Goal: Task Accomplishment & Management: Complete application form

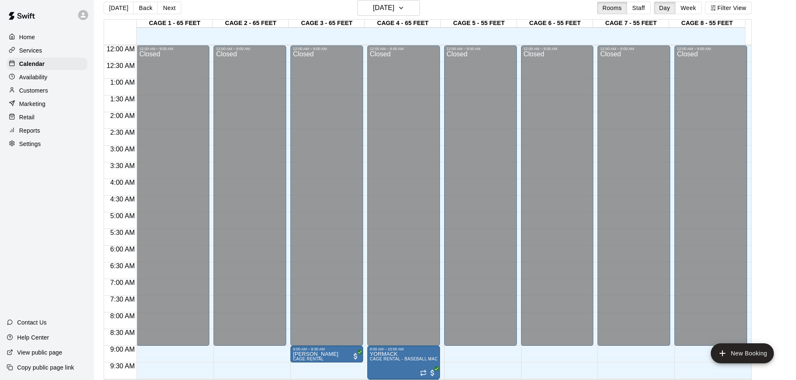
scroll to position [218, 0]
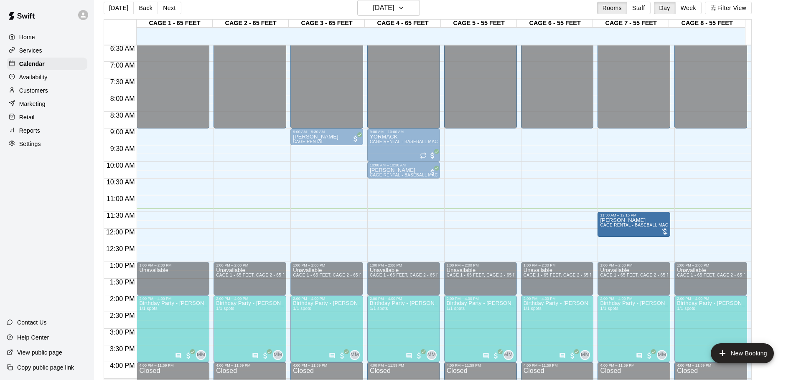
drag, startPoint x: 715, startPoint y: 229, endPoint x: 661, endPoint y: 236, distance: 54.7
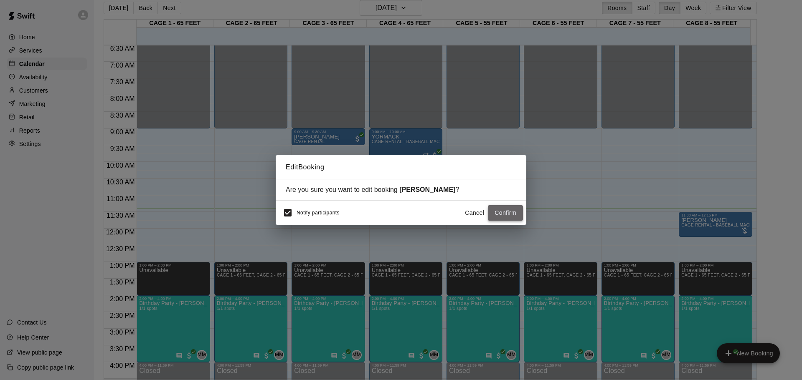
click at [502, 210] on button "Confirm" at bounding box center [505, 212] width 35 height 15
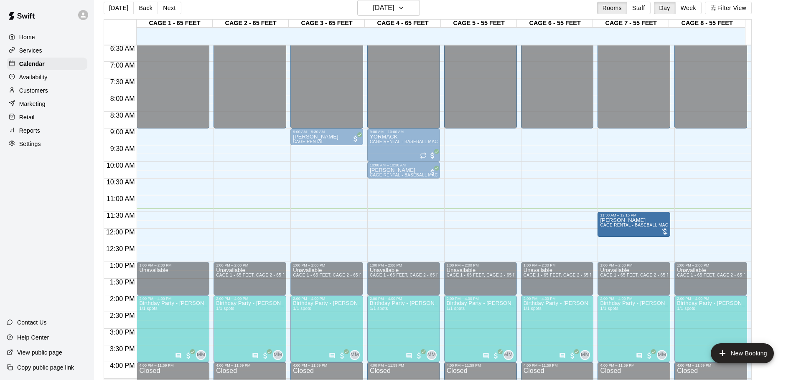
drag, startPoint x: 640, startPoint y: 217, endPoint x: 627, endPoint y: 221, distance: 14.0
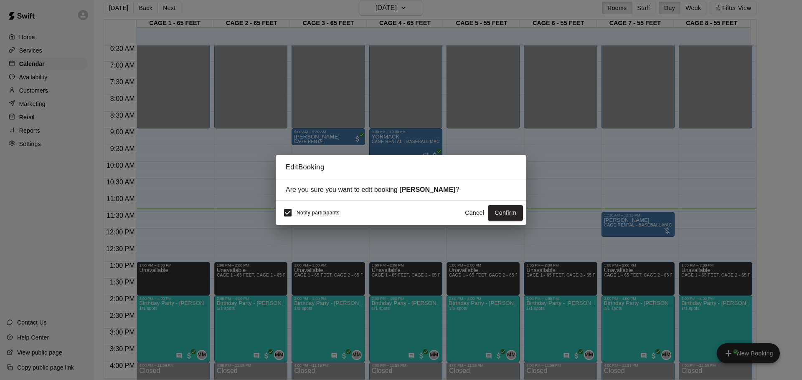
click at [479, 209] on button "Cancel" at bounding box center [474, 212] width 27 height 15
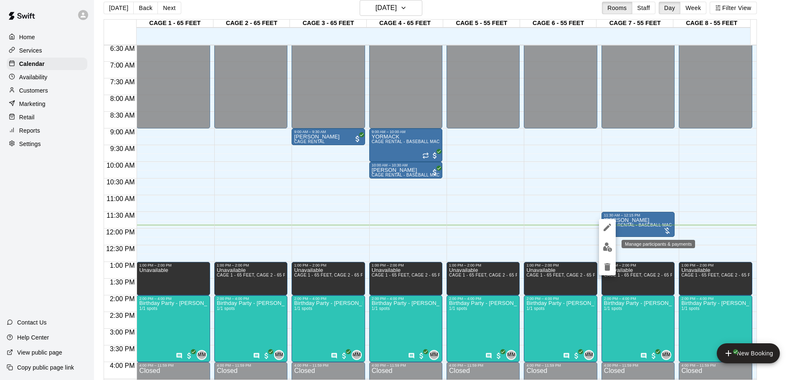
click at [603, 248] on img "edit" at bounding box center [608, 248] width 10 height 10
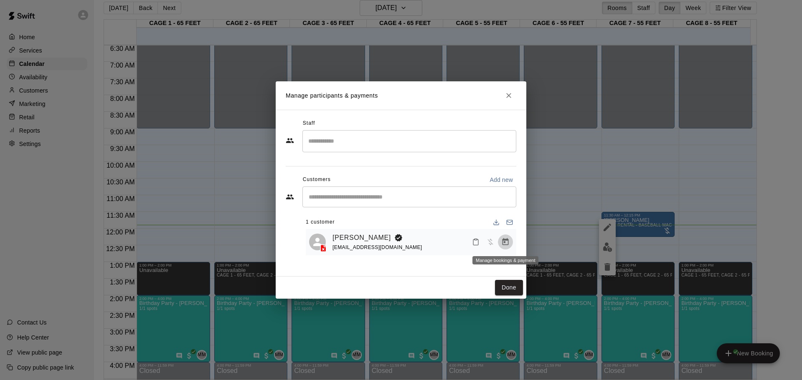
click at [504, 238] on button "Manage bookings & payment" at bounding box center [505, 242] width 15 height 15
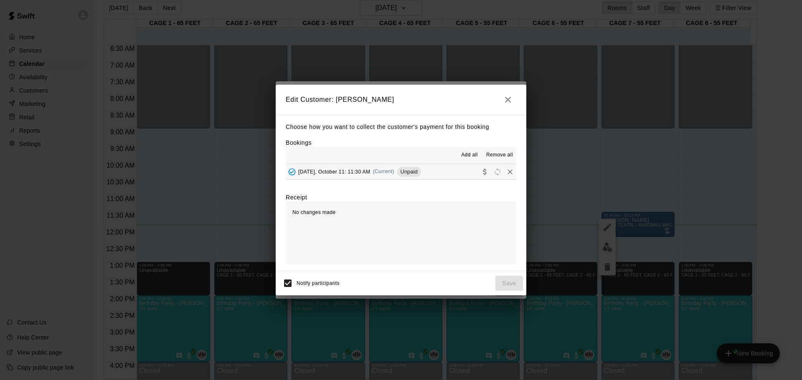
click at [409, 171] on span "Unpaid" at bounding box center [409, 172] width 24 height 6
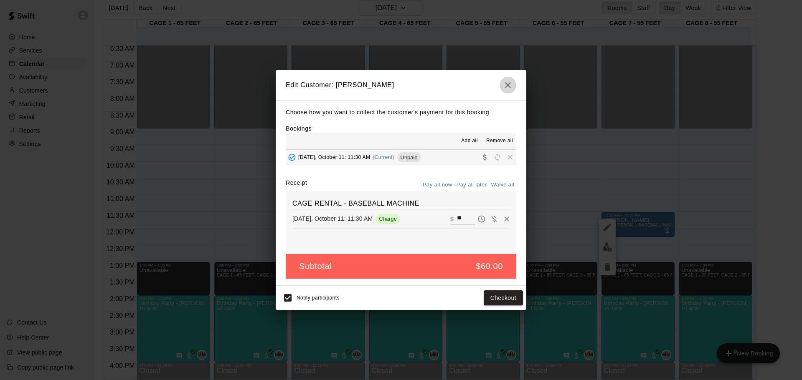
click at [508, 82] on icon "button" at bounding box center [508, 85] width 10 height 10
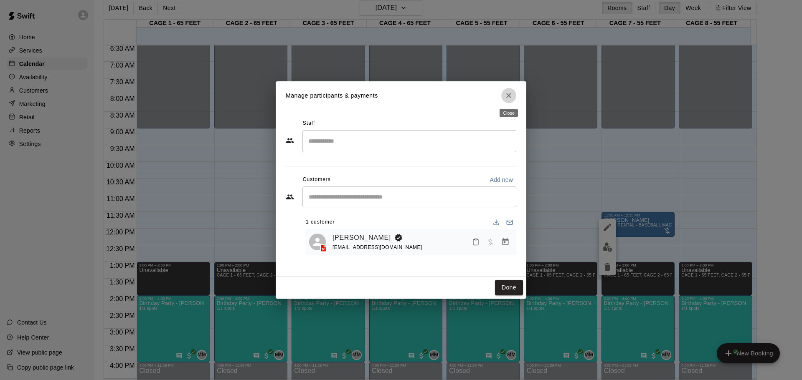
click at [513, 94] on button "Close" at bounding box center [508, 95] width 15 height 15
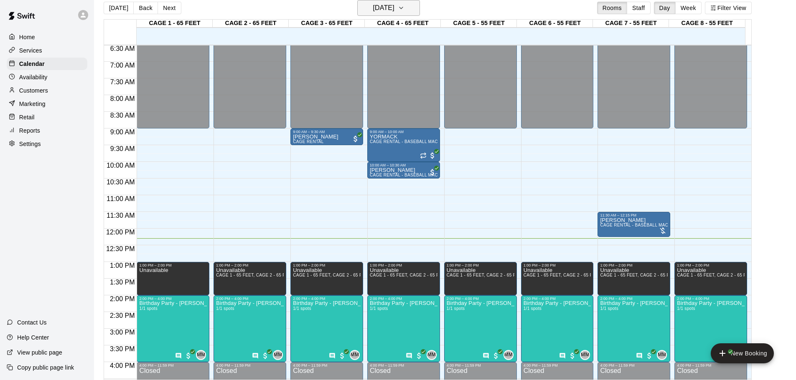
click at [380, 4] on h6 "[DATE]" at bounding box center [383, 8] width 21 height 12
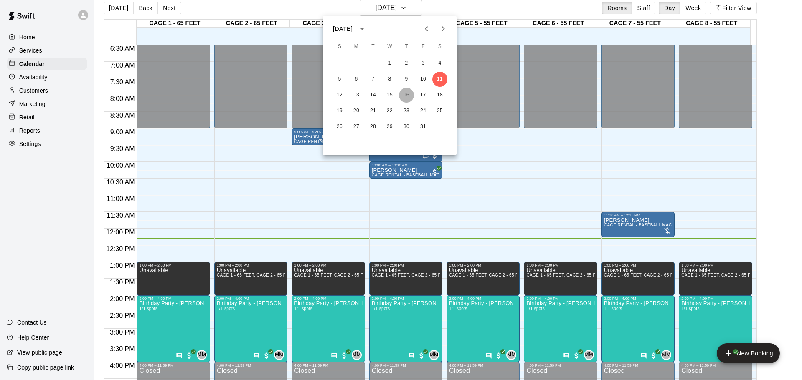
click at [412, 95] on button "16" at bounding box center [406, 95] width 15 height 15
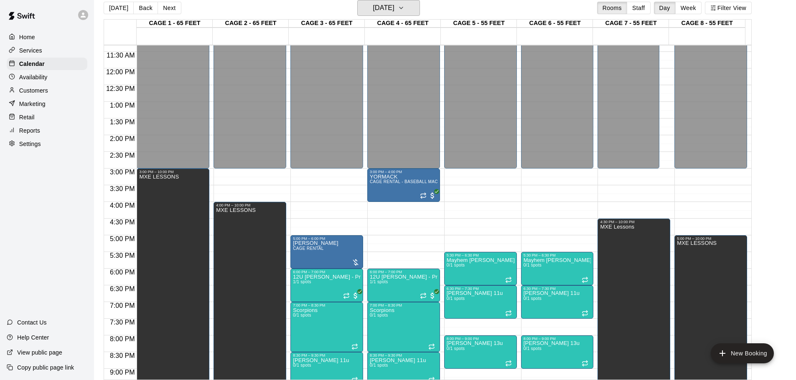
scroll to position [426, 0]
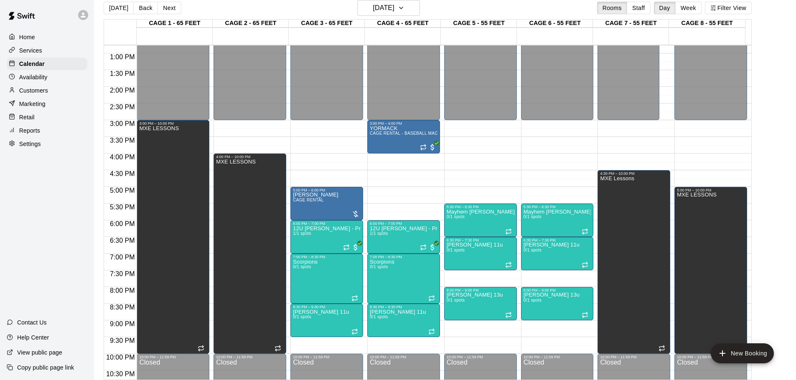
click at [494, 145] on div "12:00 AM – 3:00 PM Closed 5:30 PM – 6:30 PM Mayhem [PERSON_NAME] 8u 0/1 spots 6…" at bounding box center [480, 20] width 73 height 802
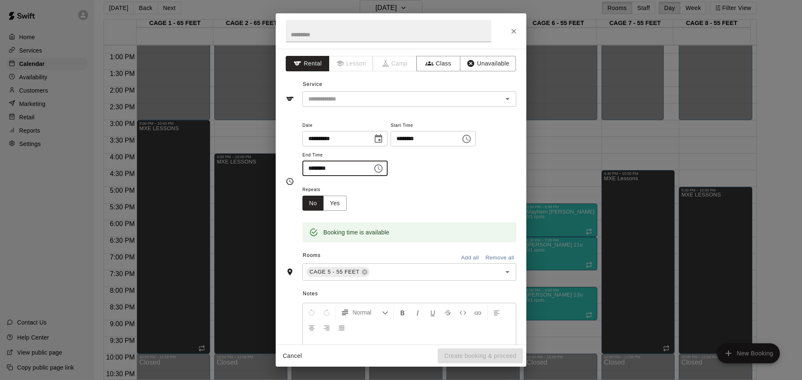
click at [364, 172] on input "********" at bounding box center [334, 168] width 64 height 15
click at [325, 168] on input "********" at bounding box center [334, 168] width 64 height 15
click at [324, 168] on input "********" at bounding box center [334, 168] width 64 height 15
type input "********"
click at [507, 33] on button "Close" at bounding box center [513, 31] width 15 height 15
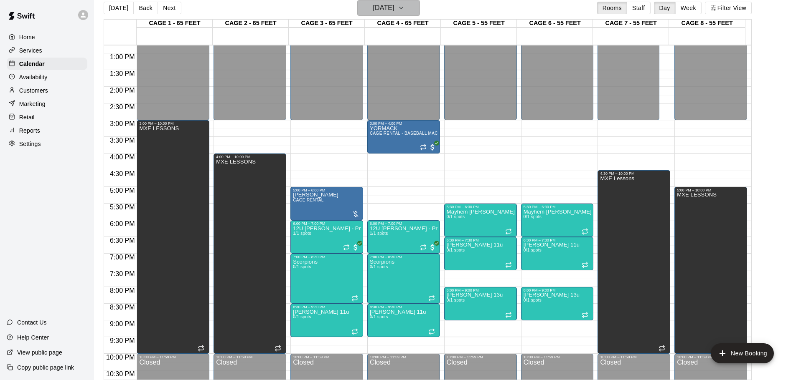
click at [404, 5] on icon "button" at bounding box center [401, 8] width 7 height 10
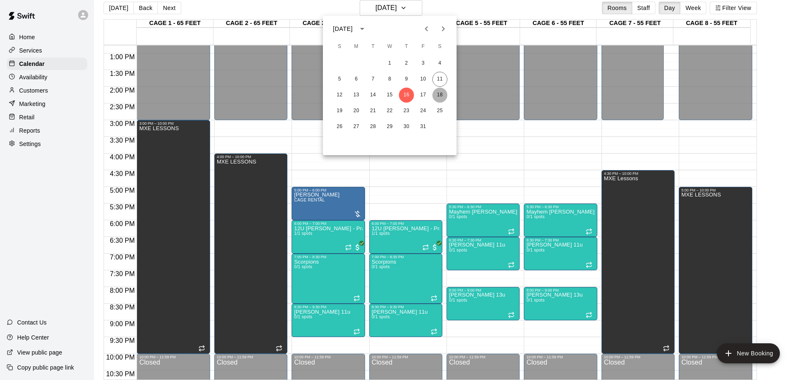
click at [441, 96] on button "18" at bounding box center [439, 95] width 15 height 15
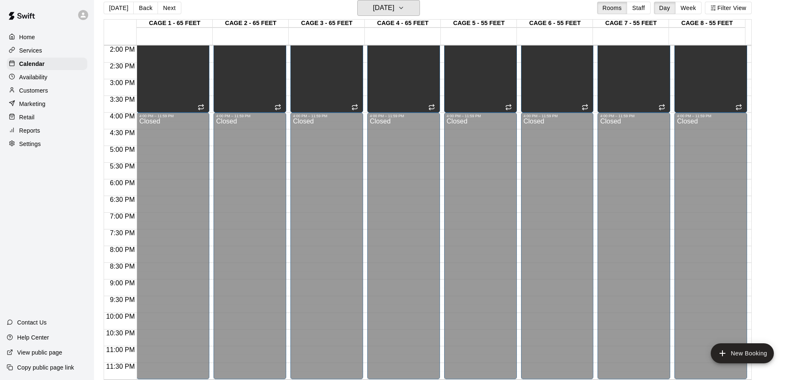
scroll to position [301, 0]
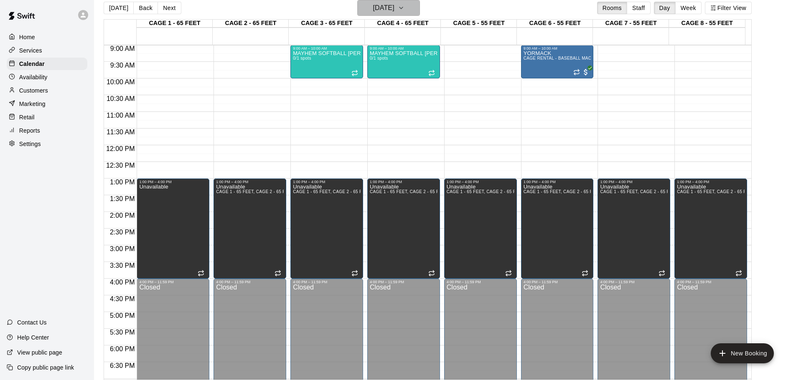
click at [394, 5] on h6 "[DATE]" at bounding box center [383, 8] width 21 height 12
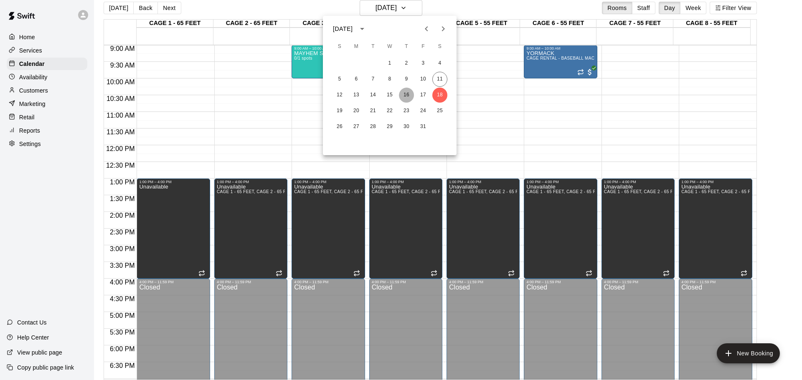
click at [404, 95] on button "16" at bounding box center [406, 95] width 15 height 15
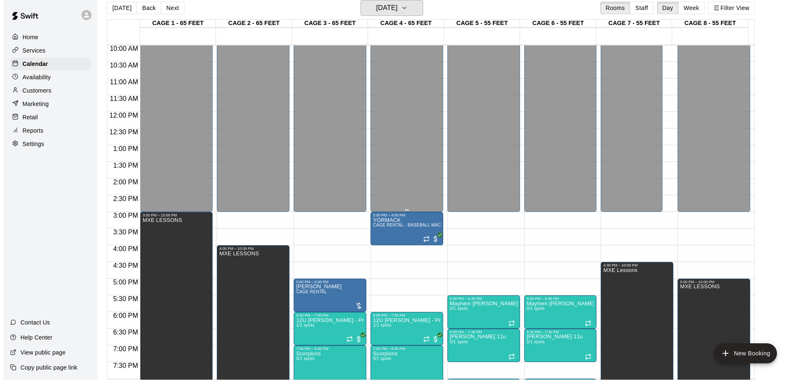
scroll to position [385, 0]
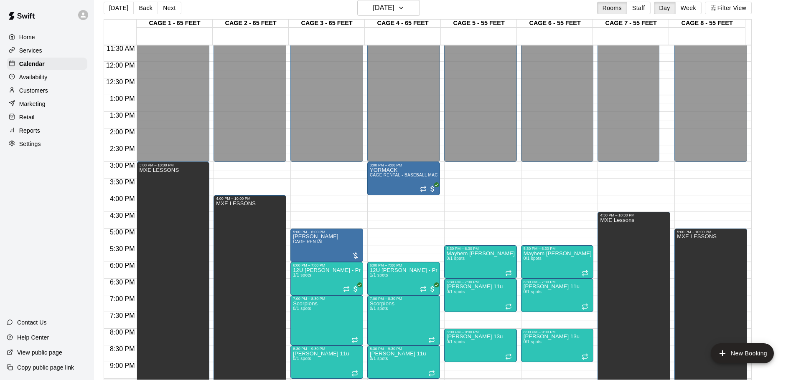
click at [538, 184] on div "12:00 AM – 3:00 PM Closed 5:30 PM – 6:30 PM Mayhem [PERSON_NAME] 8u 0/1 spots 6…" at bounding box center [557, 62] width 73 height 802
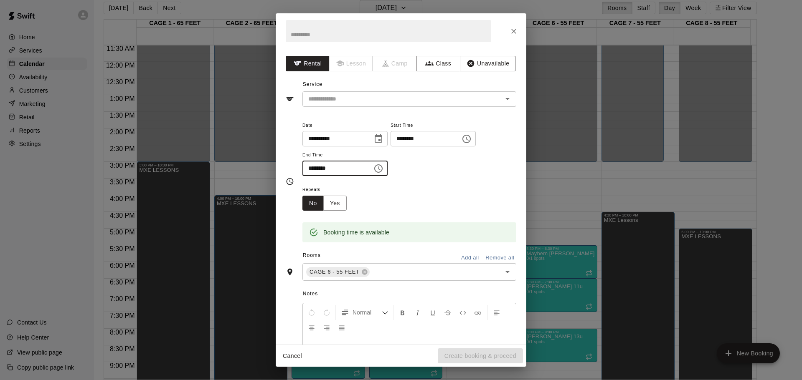
click at [322, 170] on input "********" at bounding box center [334, 168] width 64 height 15
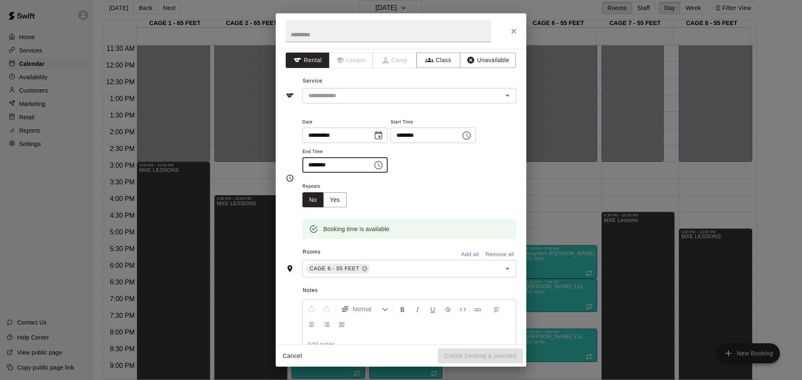
scroll to position [0, 0]
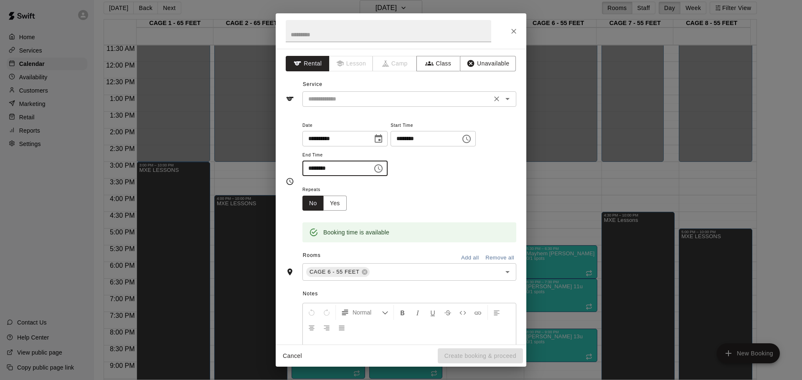
click at [380, 105] on div "​" at bounding box center [409, 98] width 214 height 15
type input "********"
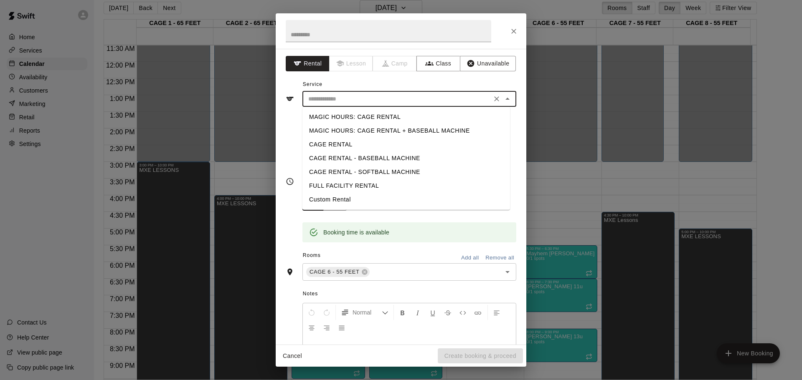
click at [398, 129] on li "MAGIC HOURS: CAGE RENTAL + BASEBALL MACHINE" at bounding box center [406, 131] width 208 height 14
type input "**********"
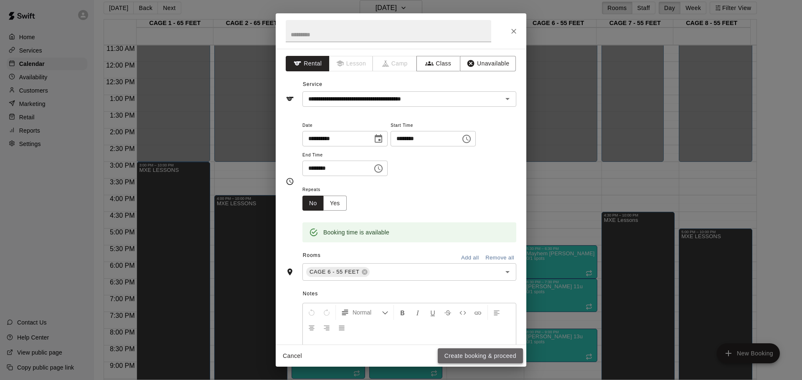
click at [480, 355] on button "Create booking & proceed" at bounding box center [480, 356] width 85 height 15
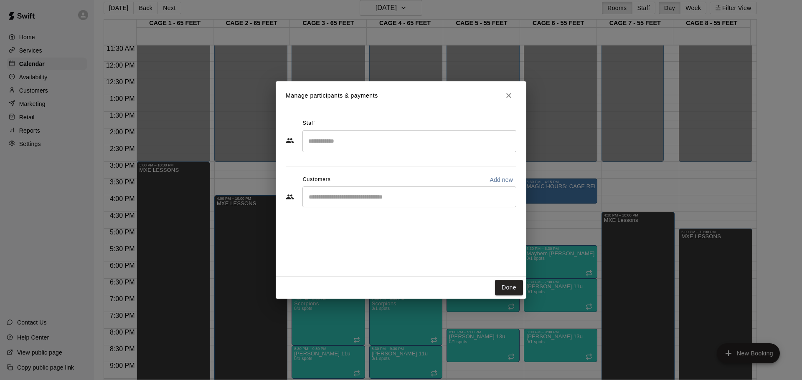
click at [391, 146] on input "Search staff" at bounding box center [409, 141] width 206 height 15
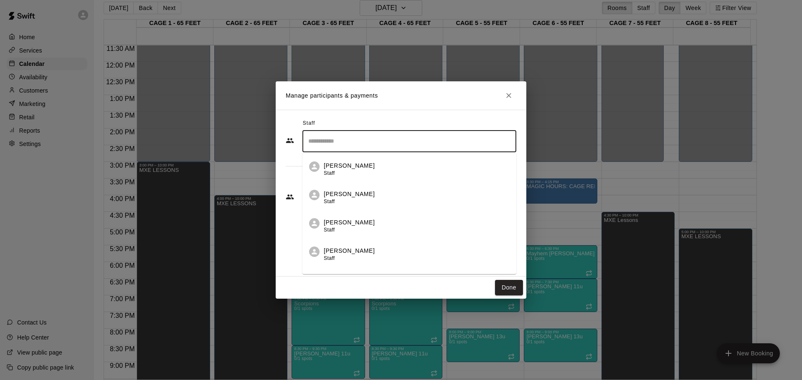
click at [288, 219] on div "Staff ​ [PERSON_NAME] Staff [PERSON_NAME] Staff [PERSON_NAME] Staff [PERSON_NAM…" at bounding box center [401, 193] width 251 height 167
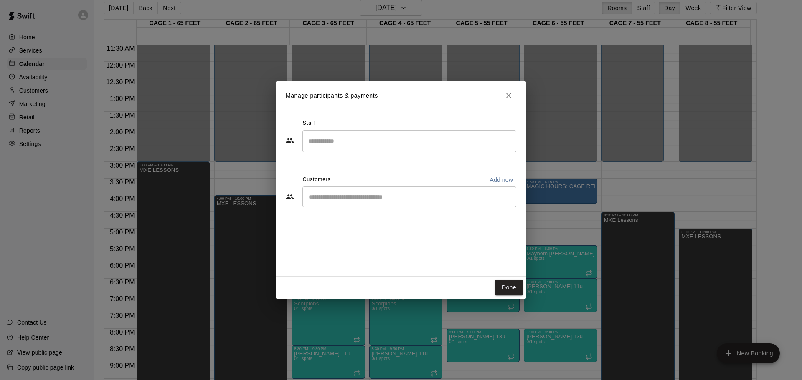
click at [384, 197] on input "Start typing to search customers..." at bounding box center [409, 197] width 206 height 8
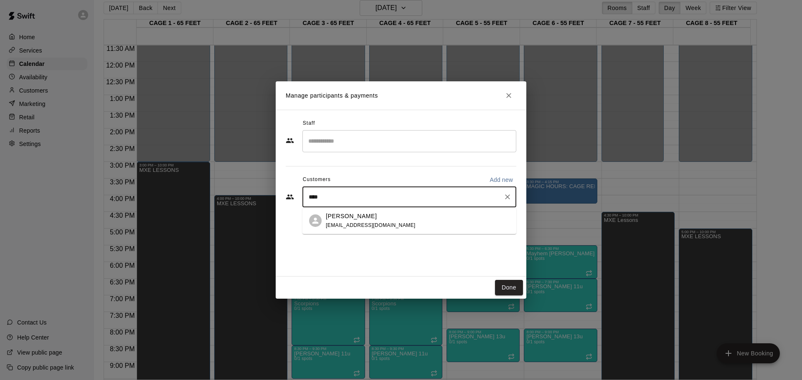
type input "*****"
click at [396, 223] on div "[PERSON_NAME] [EMAIL_ADDRESS][DOMAIN_NAME]" at bounding box center [418, 221] width 184 height 18
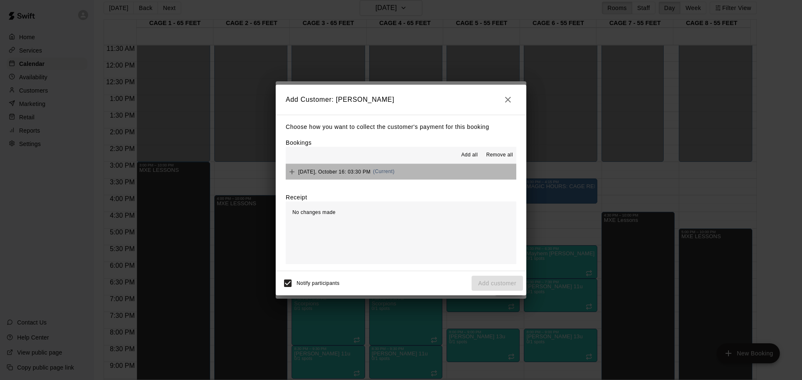
click at [406, 169] on button "[DATE], October 16: 03:30 PM (Current)" at bounding box center [401, 171] width 231 height 15
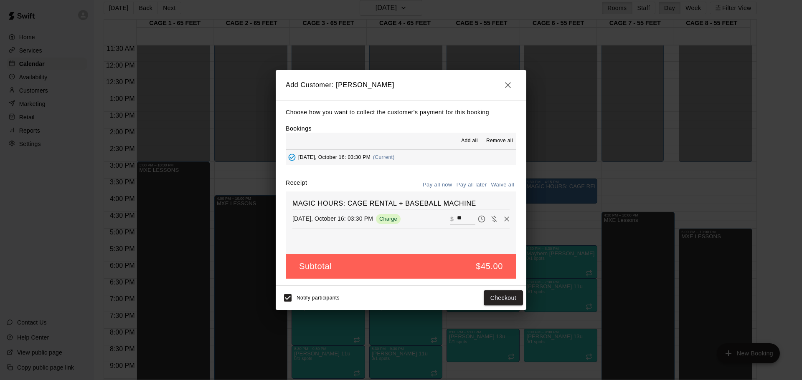
click at [416, 293] on div "Notify participants Checkout" at bounding box center [401, 298] width 244 height 18
click at [504, 90] on button "button" at bounding box center [507, 85] width 17 height 17
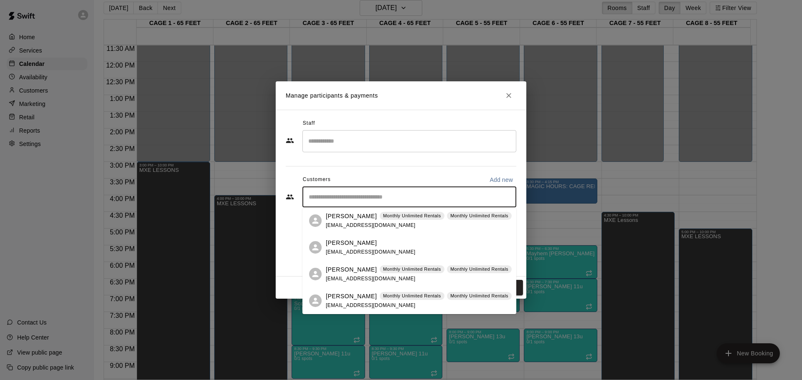
click at [460, 200] on input "Start typing to search customers..." at bounding box center [409, 197] width 206 height 8
click at [354, 246] on p "[PERSON_NAME]" at bounding box center [351, 243] width 51 height 9
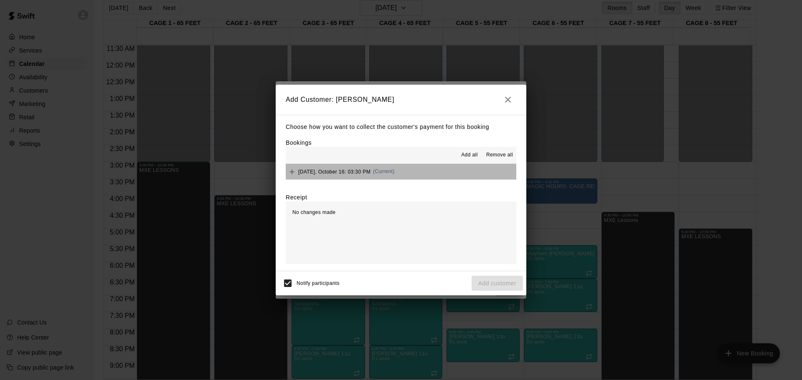
click at [426, 168] on button "[DATE], October 16: 03:30 PM (Current)" at bounding box center [401, 171] width 231 height 15
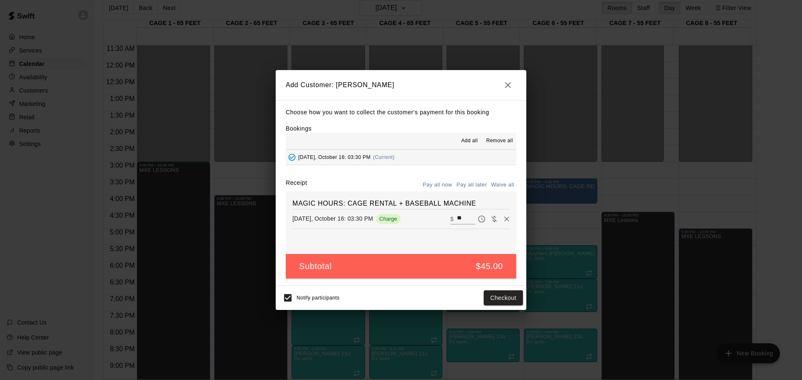
click at [478, 185] on button "Pay all later" at bounding box center [471, 185] width 35 height 13
click at [465, 218] on input "**" at bounding box center [466, 219] width 18 height 11
type input "*"
type input "**"
click at [496, 296] on button "Add customer" at bounding box center [496, 298] width 51 height 15
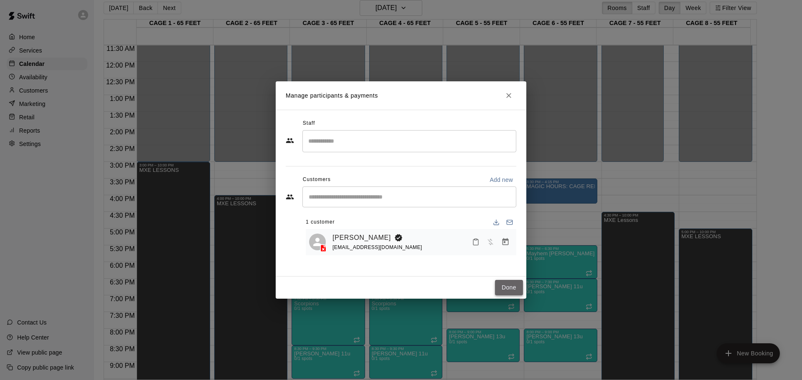
click at [507, 286] on button "Done" at bounding box center [509, 287] width 28 height 15
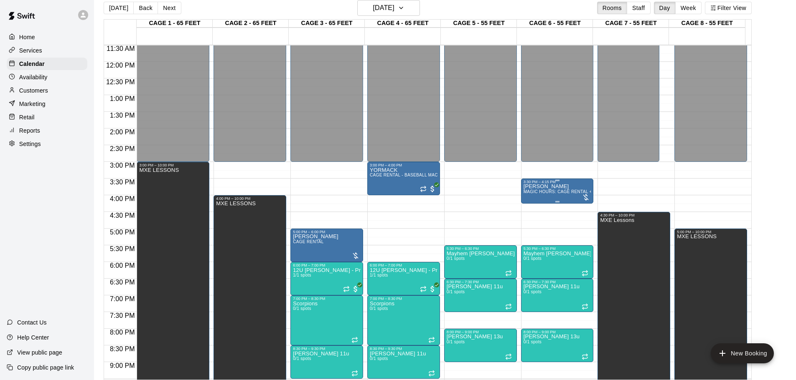
click at [562, 188] on div "[PERSON_NAME] MAGIC HOURS: CAGE RENTAL + BASEBALL MACHINE" at bounding box center [557, 374] width 68 height 380
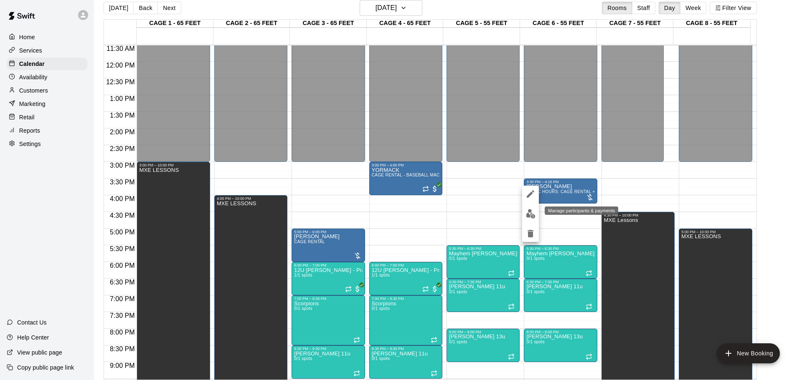
click at [527, 214] on img "edit" at bounding box center [531, 214] width 10 height 10
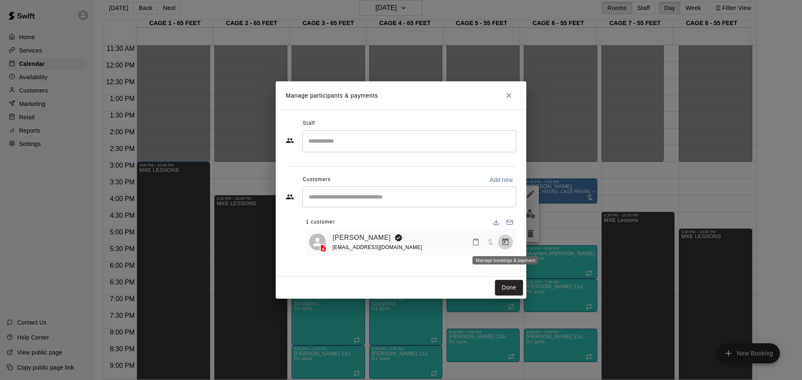
click at [506, 246] on icon "Manage bookings & payment" at bounding box center [505, 241] width 6 height 7
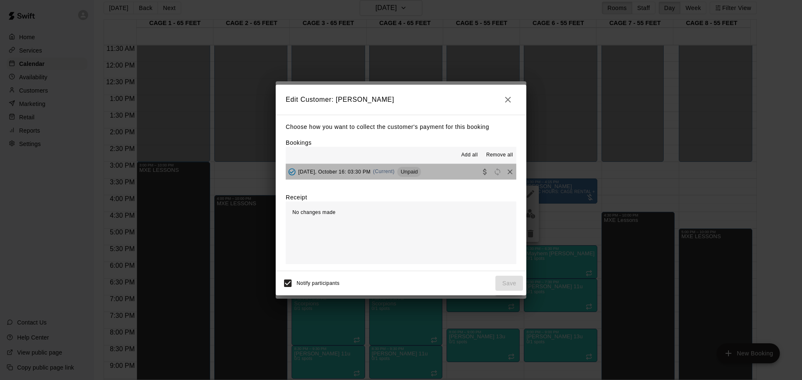
click at [434, 177] on button "[DATE], October 16: 03:30 PM (Current) Unpaid" at bounding box center [401, 171] width 231 height 15
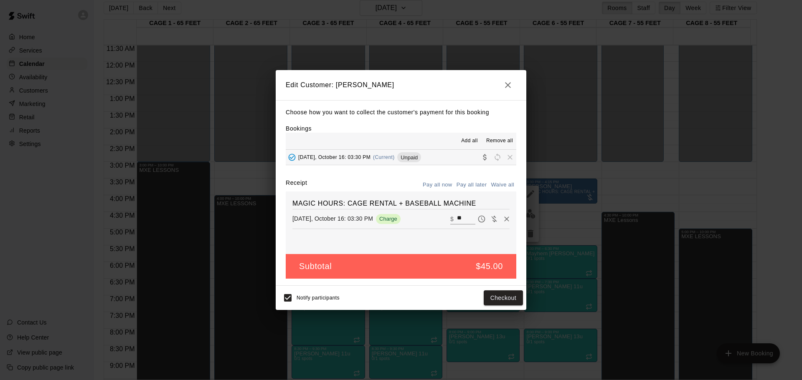
click at [517, 83] on h2 "Edit Customer: [PERSON_NAME]" at bounding box center [401, 85] width 251 height 30
click at [515, 85] on button "button" at bounding box center [507, 85] width 17 height 17
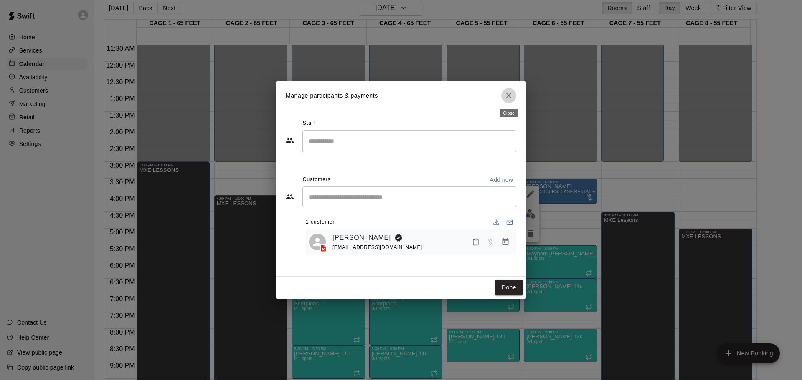
click at [507, 94] on icon "Close" at bounding box center [508, 95] width 8 height 8
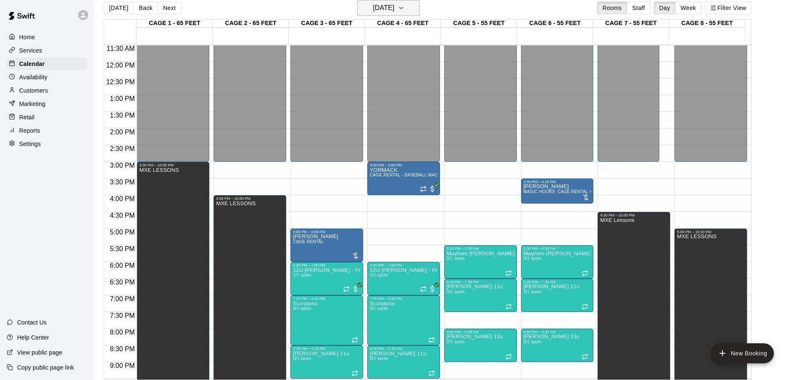
click at [390, 5] on h6 "[DATE]" at bounding box center [383, 8] width 21 height 12
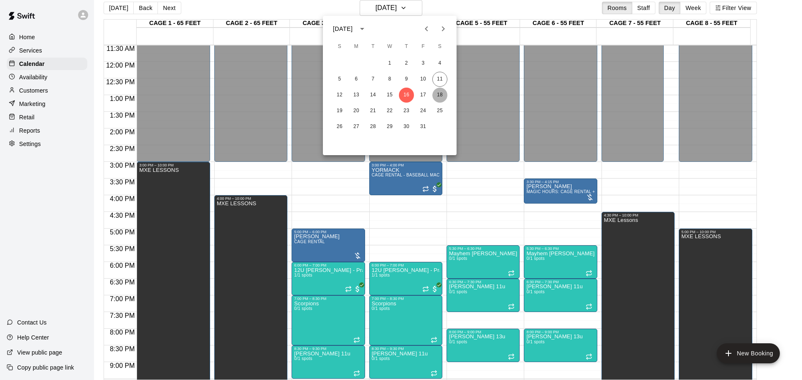
click at [443, 95] on button "18" at bounding box center [439, 95] width 15 height 15
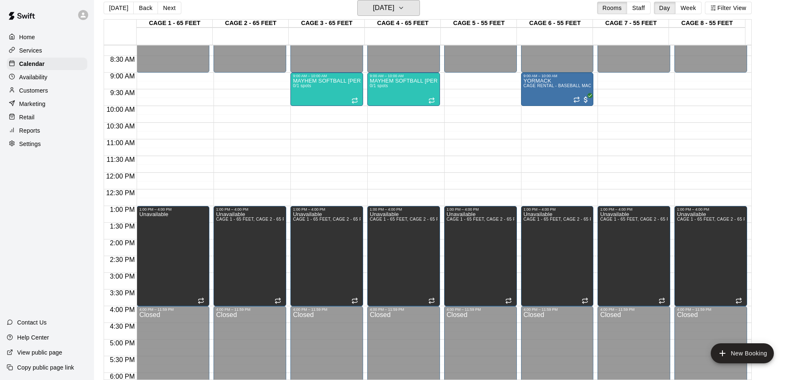
scroll to position [259, 0]
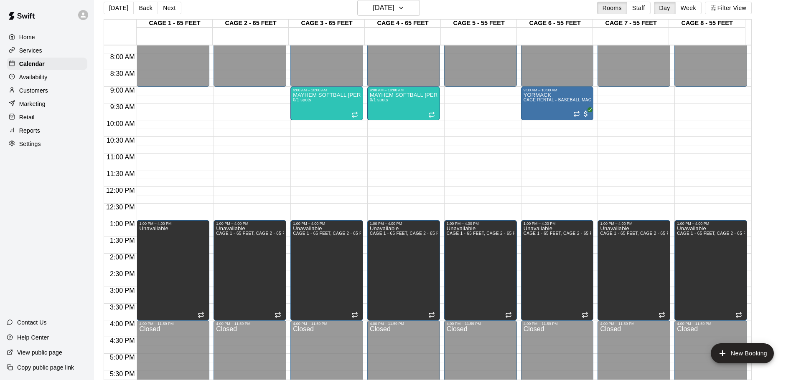
click at [634, 162] on div "12:00 AM – 9:00 AM Closed 1:00 PM – 4:00 PM Unavailable CAGE 1 - 65 FEET, CAGE …" at bounding box center [633, 187] width 73 height 802
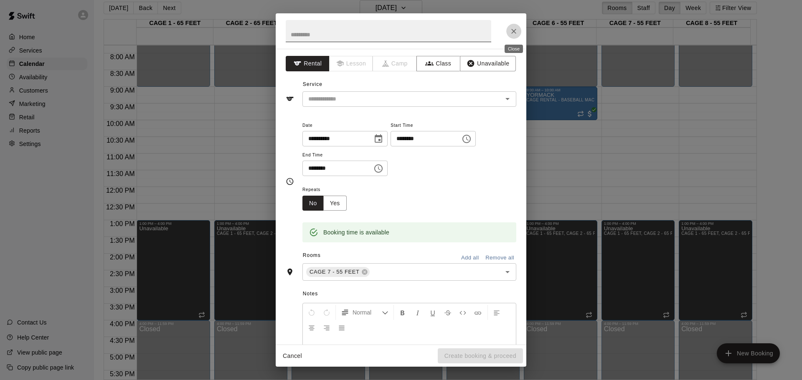
drag, startPoint x: 514, startPoint y: 36, endPoint x: 405, endPoint y: 25, distance: 109.6
click at [516, 36] on button "Close" at bounding box center [513, 31] width 15 height 15
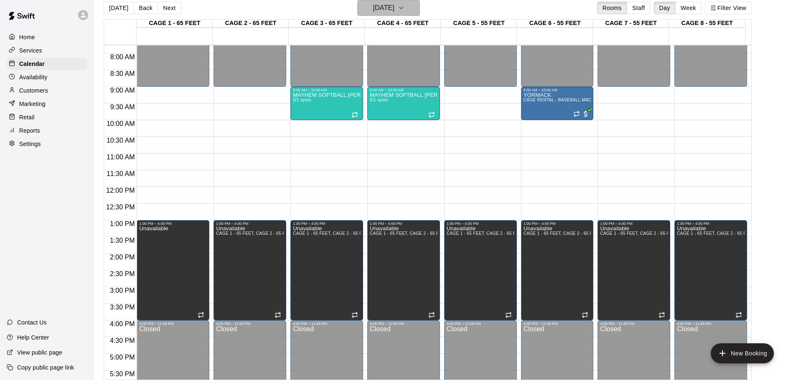
click at [394, 5] on h6 "[DATE]" at bounding box center [383, 8] width 21 height 12
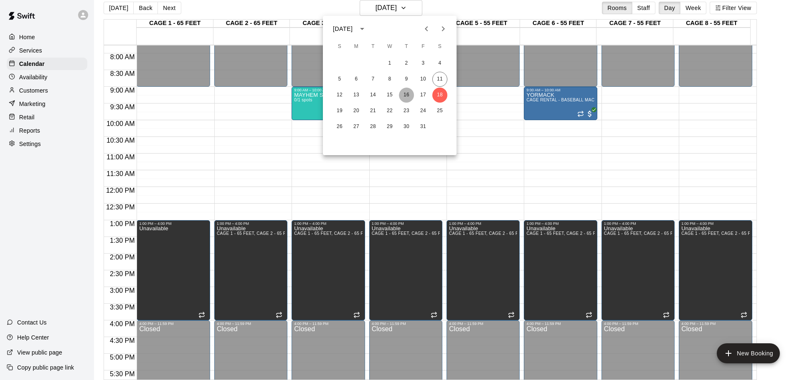
click at [402, 94] on button "16" at bounding box center [406, 95] width 15 height 15
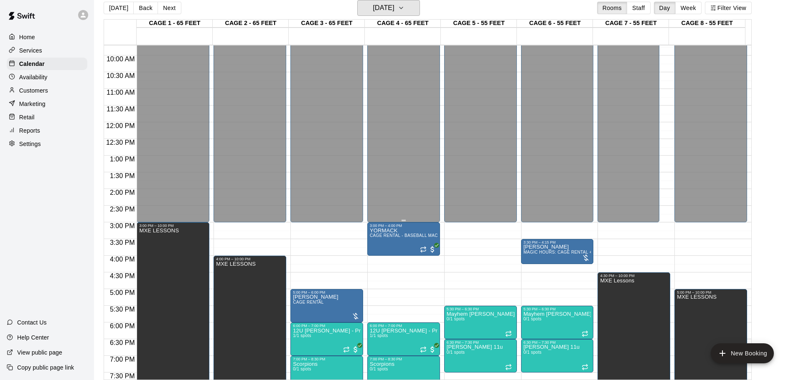
scroll to position [343, 0]
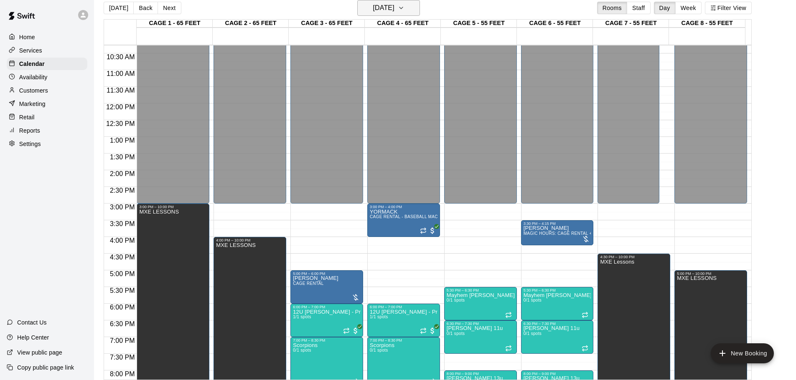
click at [404, 8] on icon "button" at bounding box center [401, 8] width 7 height 10
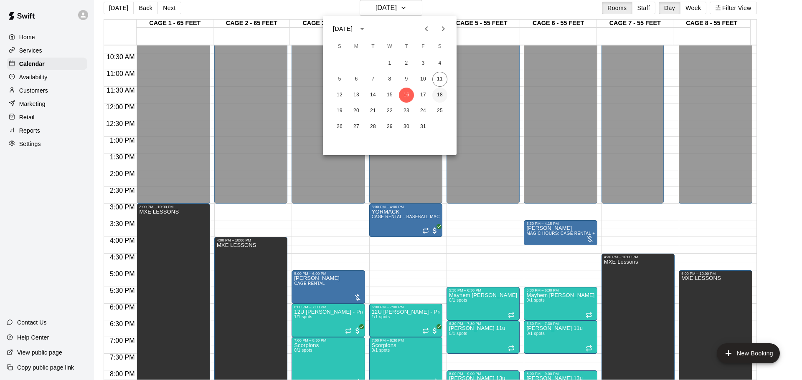
click at [438, 97] on button "18" at bounding box center [439, 95] width 15 height 15
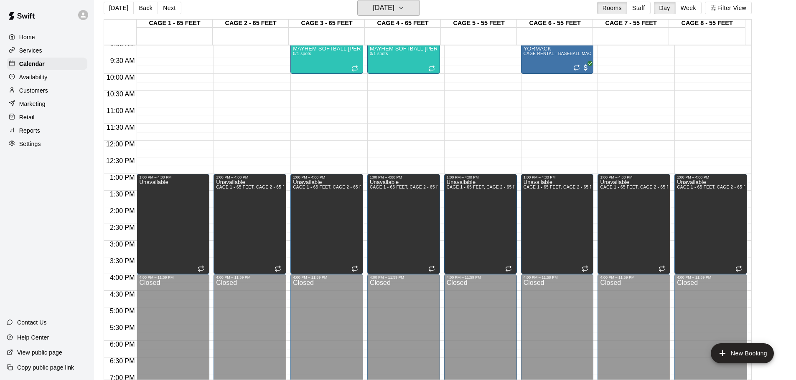
scroll to position [176, 0]
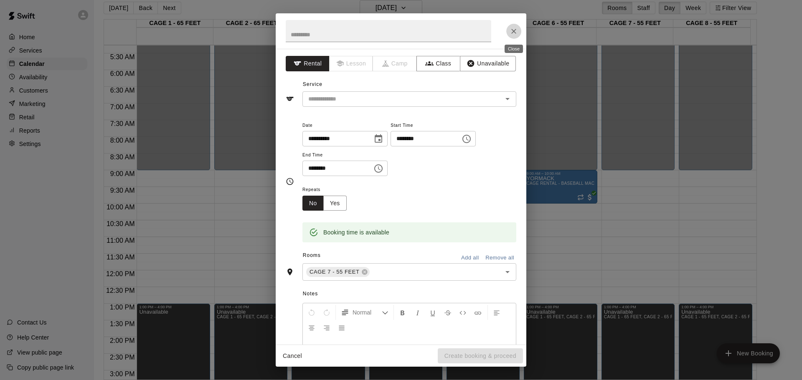
click at [518, 30] on button "Close" at bounding box center [513, 31] width 15 height 15
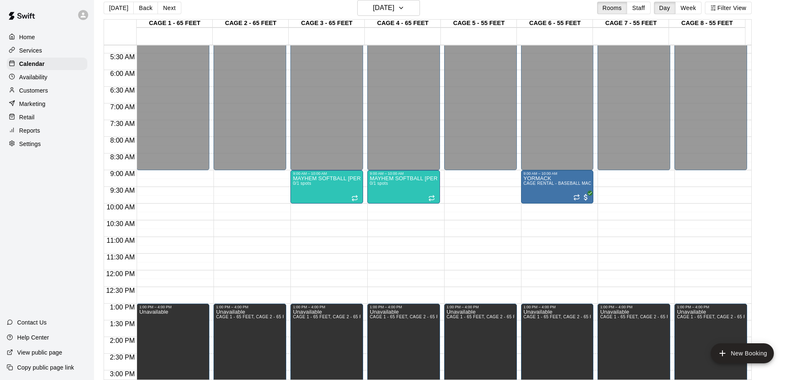
click at [555, 259] on div "12:00 AM – 9:00 AM Closed 9:00 AM – 10:00 AM YORMACK CAGE RENTAL - BASEBALL MAC…" at bounding box center [557, 271] width 73 height 802
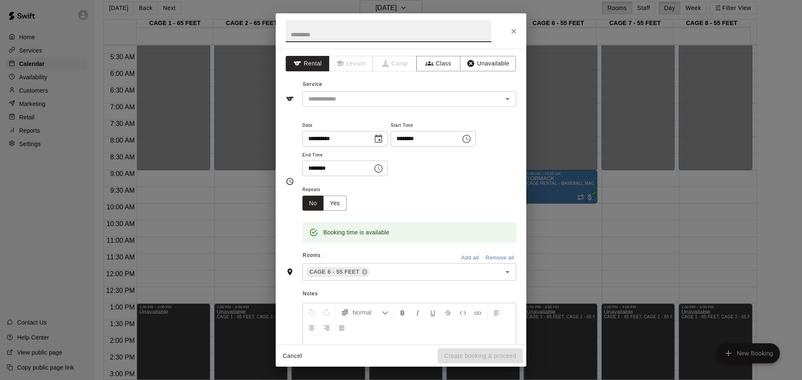
click at [324, 169] on input "********" at bounding box center [334, 168] width 64 height 15
type input "********"
click at [373, 99] on input "text" at bounding box center [397, 99] width 184 height 10
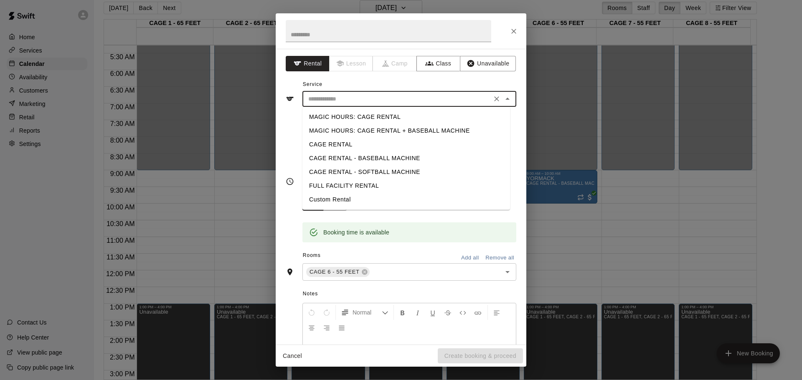
click at [345, 158] on li "CAGE RENTAL - BASEBALL MACHINE" at bounding box center [406, 159] width 208 height 14
type input "**********"
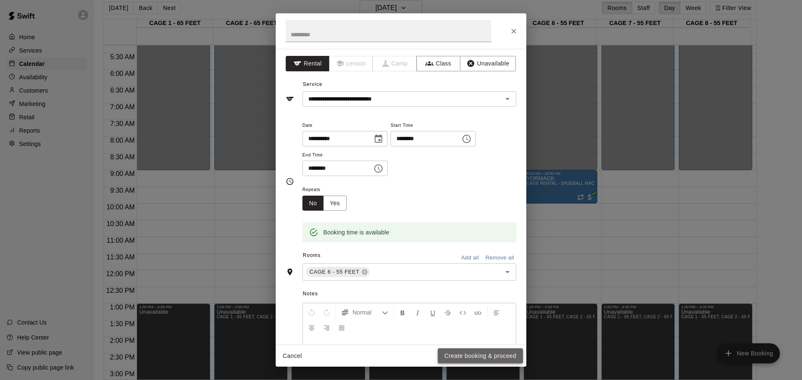
click at [501, 351] on button "Create booking & proceed" at bounding box center [480, 356] width 85 height 15
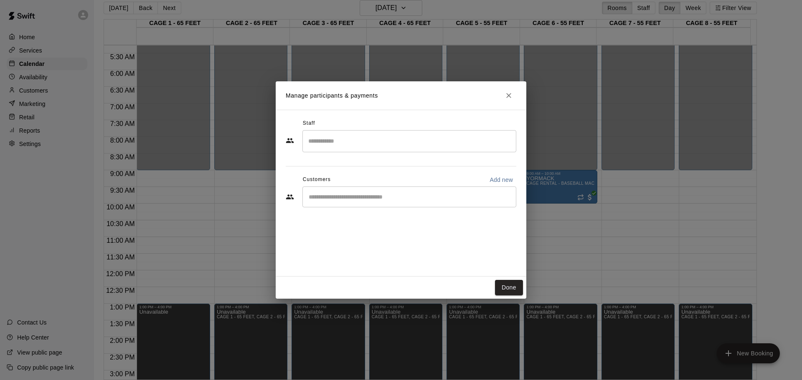
click at [367, 189] on div "​" at bounding box center [409, 197] width 214 height 21
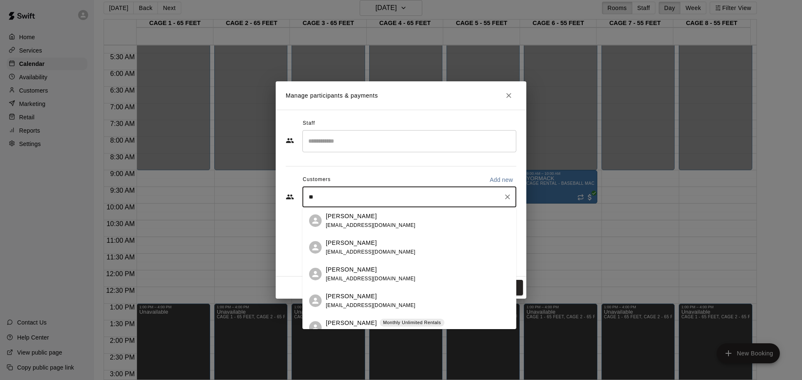
type input "***"
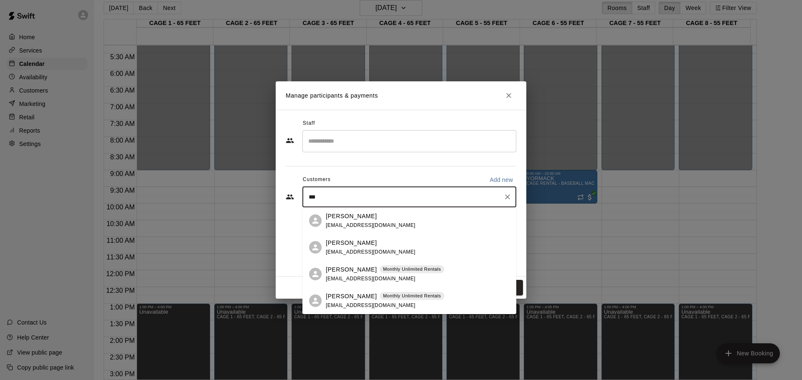
click at [373, 246] on div "[PERSON_NAME]" at bounding box center [371, 243] width 90 height 9
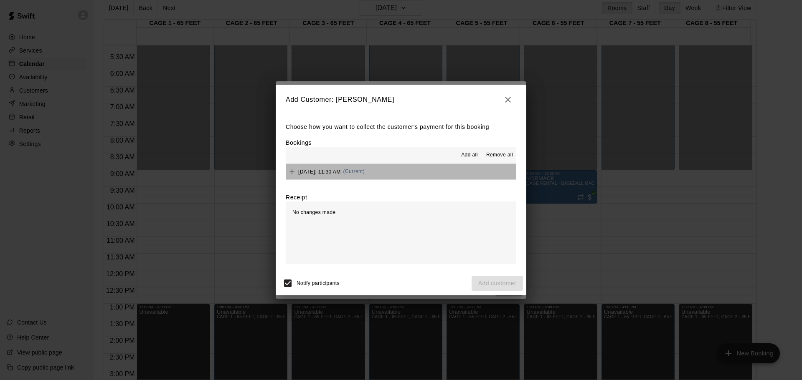
click at [407, 170] on button "[DATE]: 11:30 AM (Current)" at bounding box center [401, 171] width 231 height 15
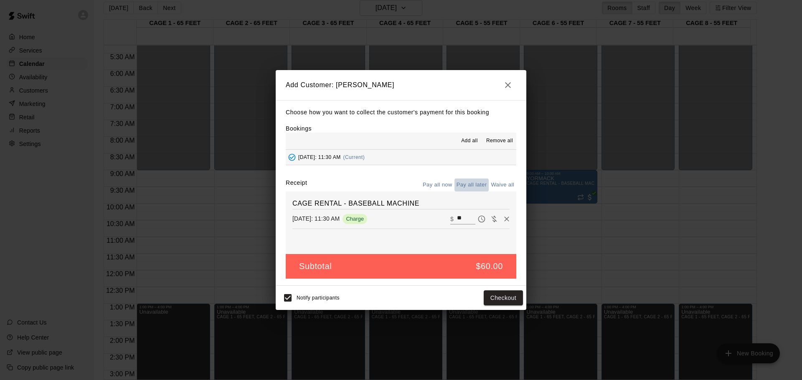
click at [466, 182] on button "Pay all later" at bounding box center [471, 185] width 35 height 13
click at [489, 297] on button "Add customer" at bounding box center [496, 298] width 51 height 15
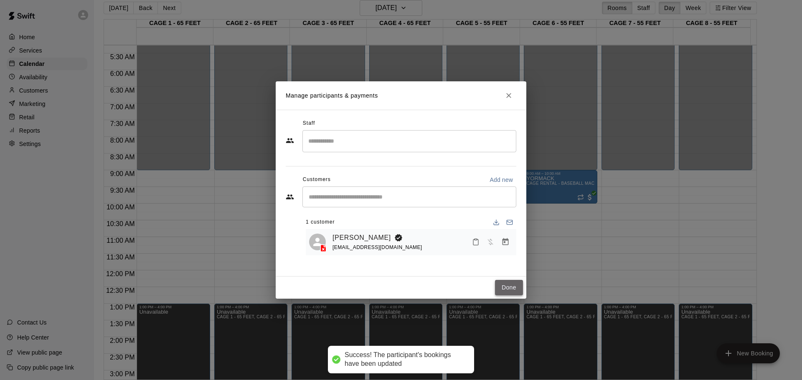
click at [504, 283] on button "Done" at bounding box center [509, 287] width 28 height 15
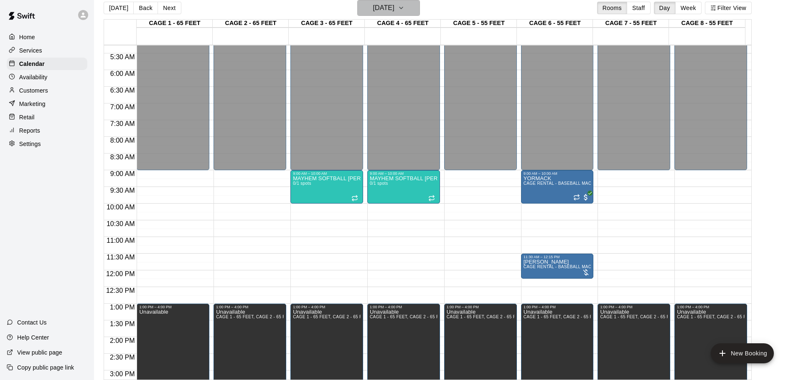
click at [392, 8] on h6 "[DATE]" at bounding box center [383, 8] width 21 height 12
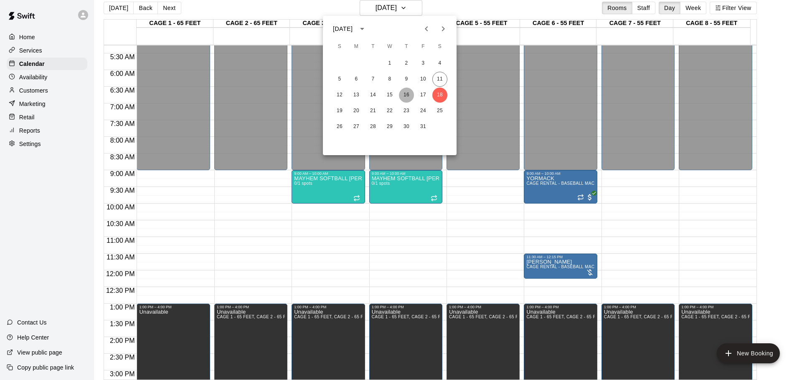
click at [410, 93] on button "16" at bounding box center [406, 95] width 15 height 15
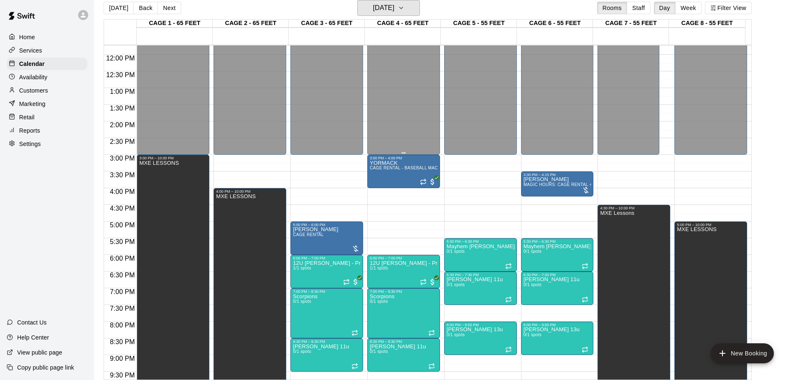
scroll to position [468, 0]
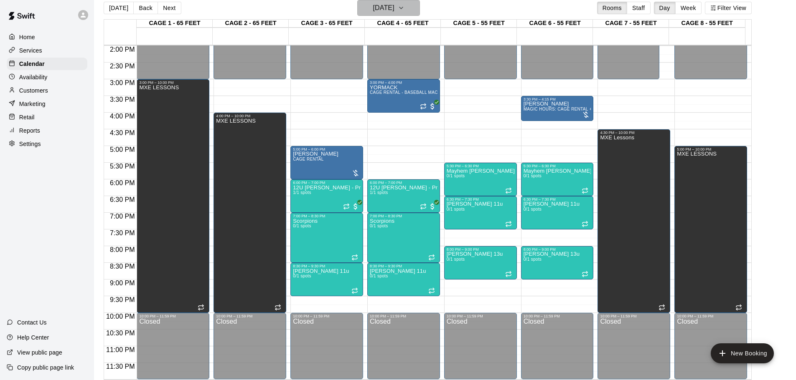
click at [380, 11] on h6 "[DATE]" at bounding box center [383, 8] width 21 height 12
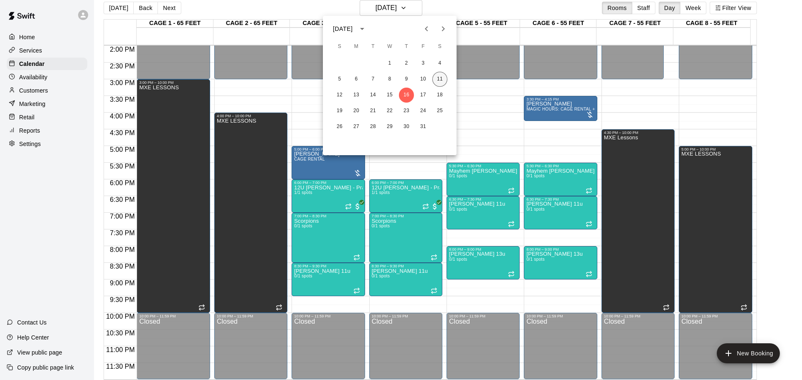
click at [444, 73] on div "1 2 3 4 5 6 7 8 9 10 11 12 13 14 15 16 17 18 19 20 21 22 23 24 25 26 27 28 29 3…" at bounding box center [390, 95] width 134 height 80
click at [446, 76] on button "11" at bounding box center [439, 79] width 15 height 15
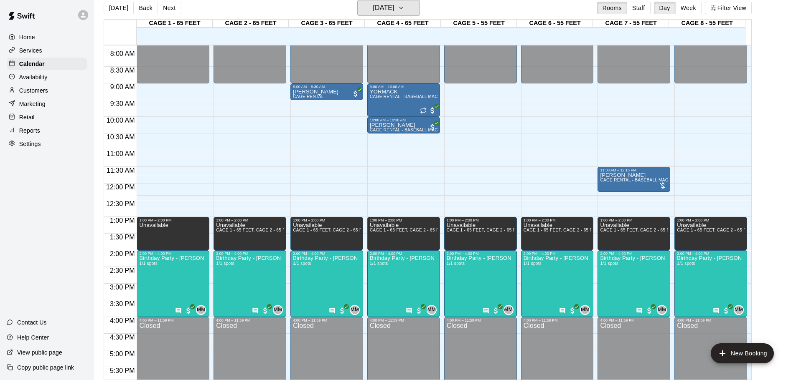
scroll to position [176, 0]
